Goal: Book appointment/travel/reservation

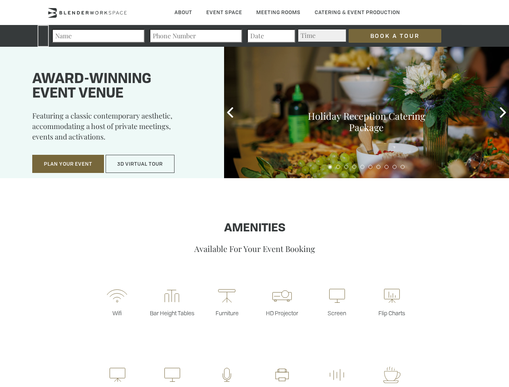
click at [389, 36] on input "Book a Tour" at bounding box center [395, 36] width 93 height 14
click at [68, 164] on button "Plan Your Event" at bounding box center [68, 164] width 72 height 19
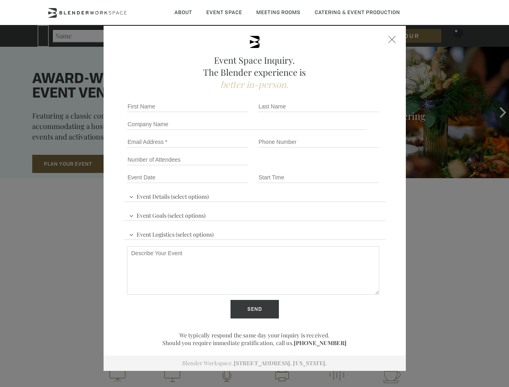
click at [140, 164] on button "3D Virtual Tour" at bounding box center [140, 164] width 69 height 19
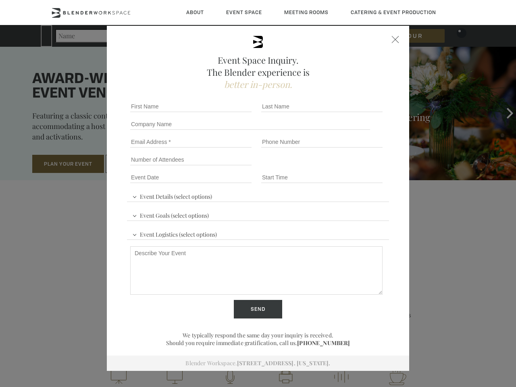
click at [230, 112] on div "First name *" at bounding box center [192, 107] width 131 height 18
click at [503, 112] on div "Event Space Inquiry. The Blender experience is better in-person. Event Details …" at bounding box center [258, 193] width 516 height 387
click at [330, 167] on fieldset "Number of Attendees Budget Range" at bounding box center [258, 160] width 262 height 18
click at [338, 167] on fieldset "Number of Attendees Budget Range" at bounding box center [258, 160] width 262 height 18
click at [346, 167] on fieldset "Number of Attendees Budget Range" at bounding box center [258, 160] width 262 height 18
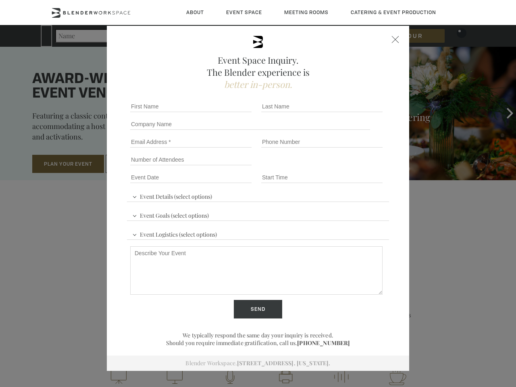
click at [354, 167] on fieldset "Number of Attendees Budget Range" at bounding box center [258, 160] width 262 height 18
